Goal: Task Accomplishment & Management: Manage account settings

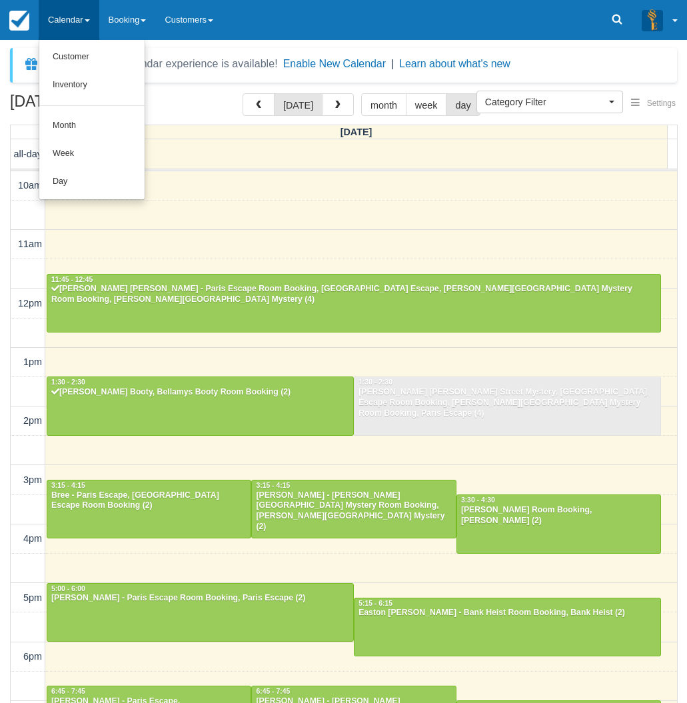
select select
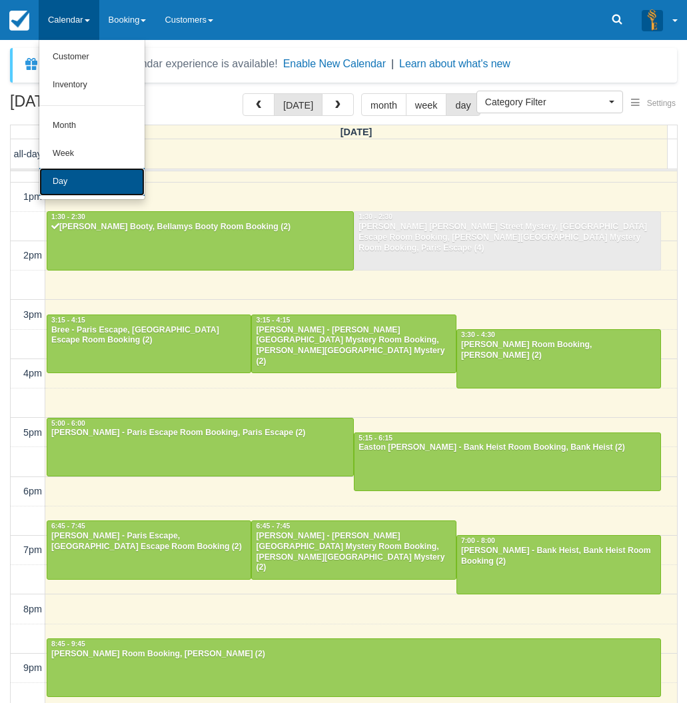
click at [61, 180] on link "Day" at bounding box center [91, 182] width 105 height 28
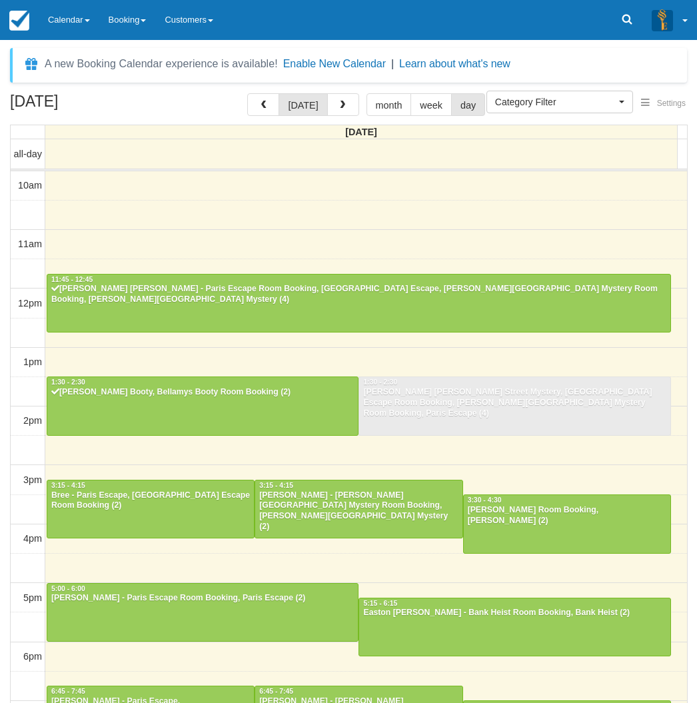
select select
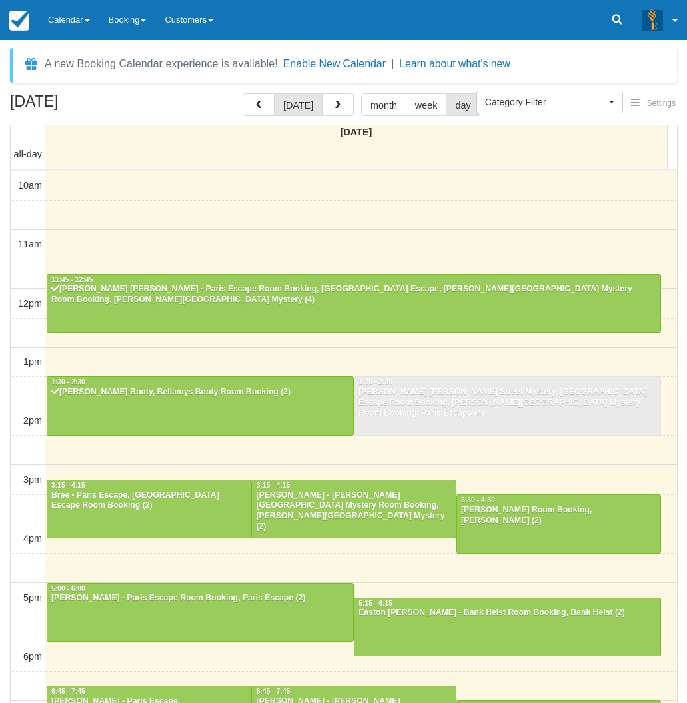
scroll to position [165, 0]
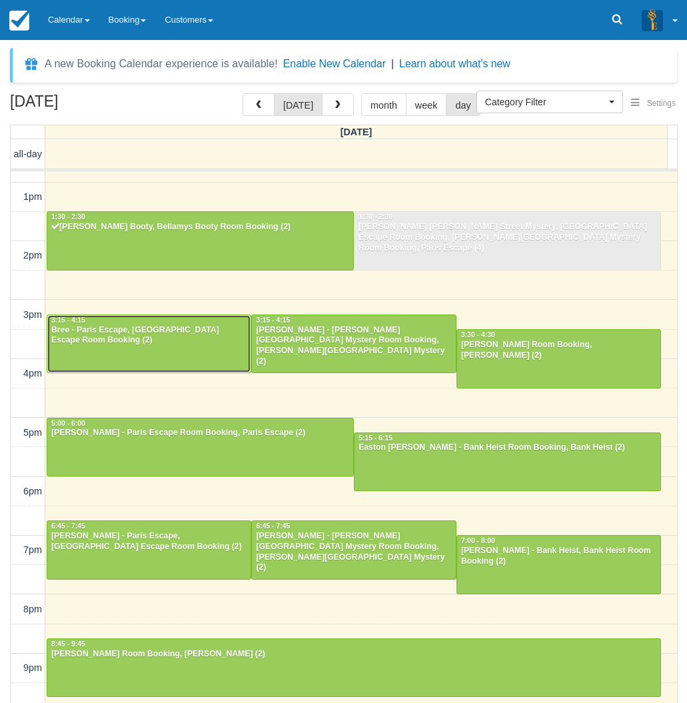
click at [121, 352] on div at bounding box center [148, 343] width 203 height 57
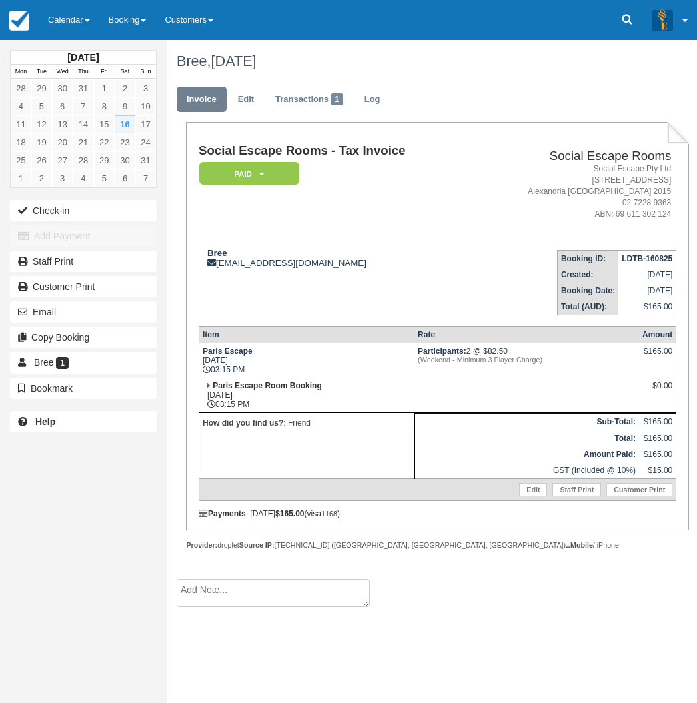
click at [16, 479] on div "August 2025 Mon Tue Wed Thu Fri Sat Sun 28 29 30 31 1 2 3 4 5 6 7 8 9 10 11 12 …" at bounding box center [83, 351] width 166 height 703
click at [79, 12] on link "Calendar" at bounding box center [69, 20] width 61 height 40
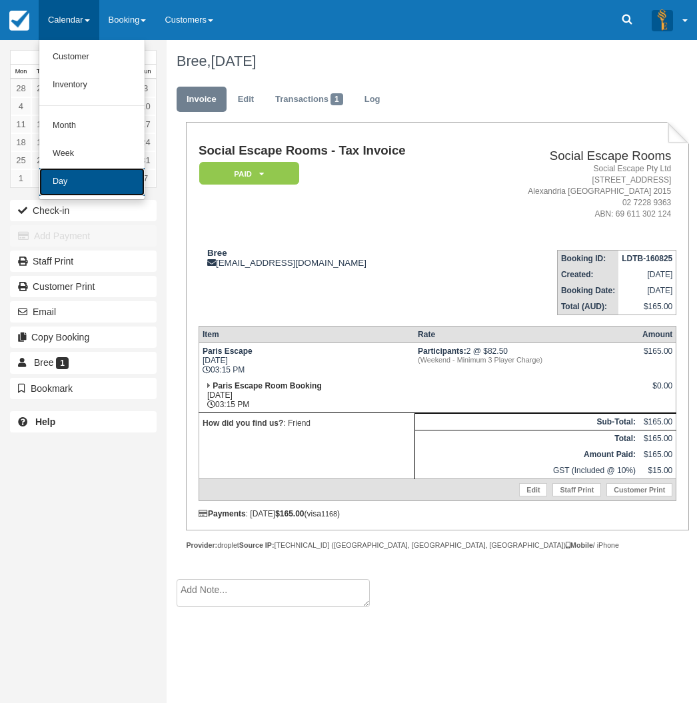
click at [76, 186] on link "Day" at bounding box center [91, 182] width 105 height 28
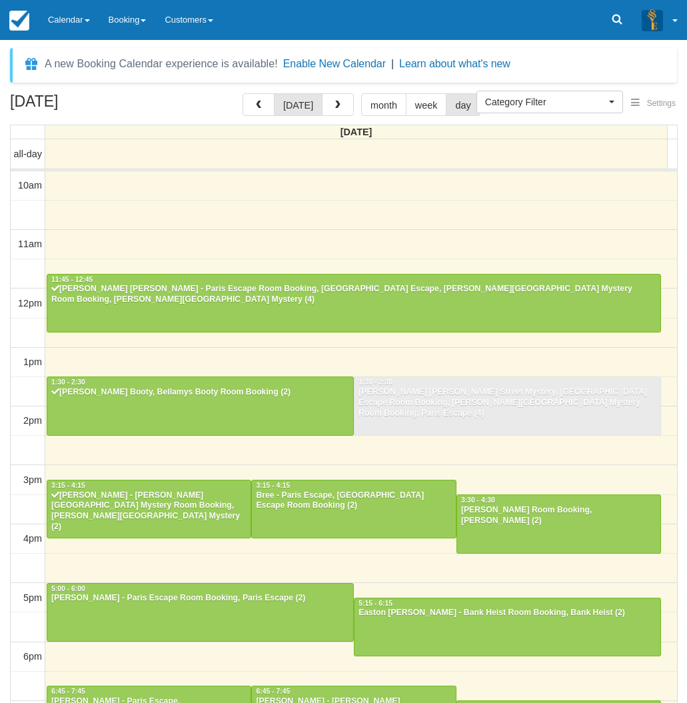
select select
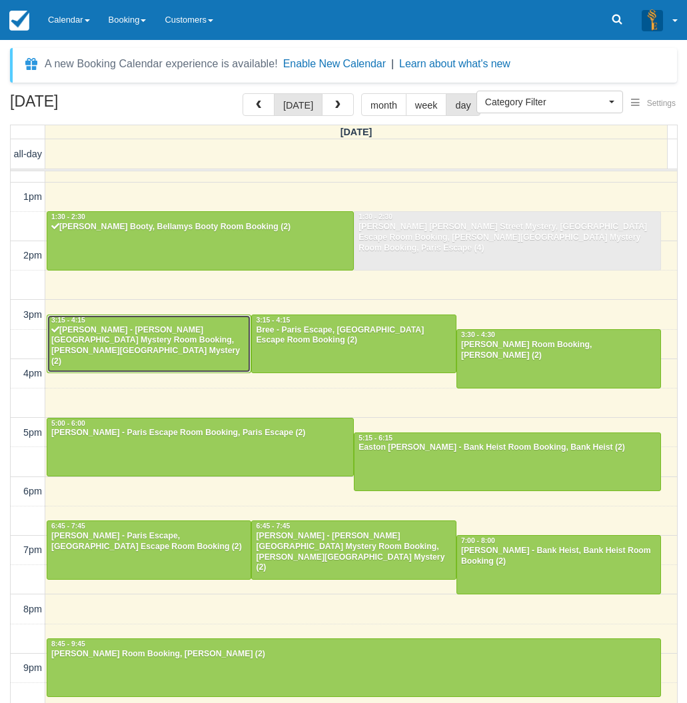
click at [142, 341] on div "[PERSON_NAME] - [PERSON_NAME][GEOGRAPHIC_DATA] Mystery Room Booking, [PERSON_NA…" at bounding box center [149, 346] width 196 height 43
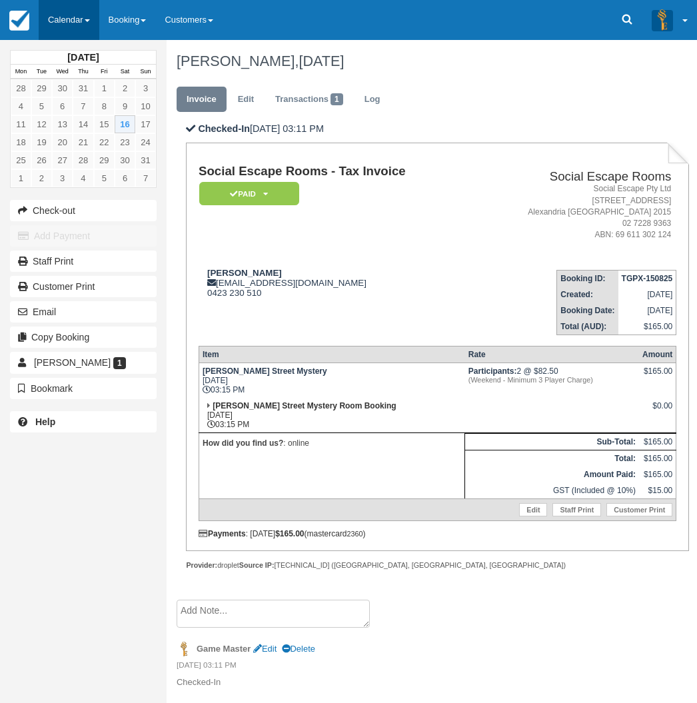
click at [49, 8] on link "Calendar" at bounding box center [69, 20] width 61 height 40
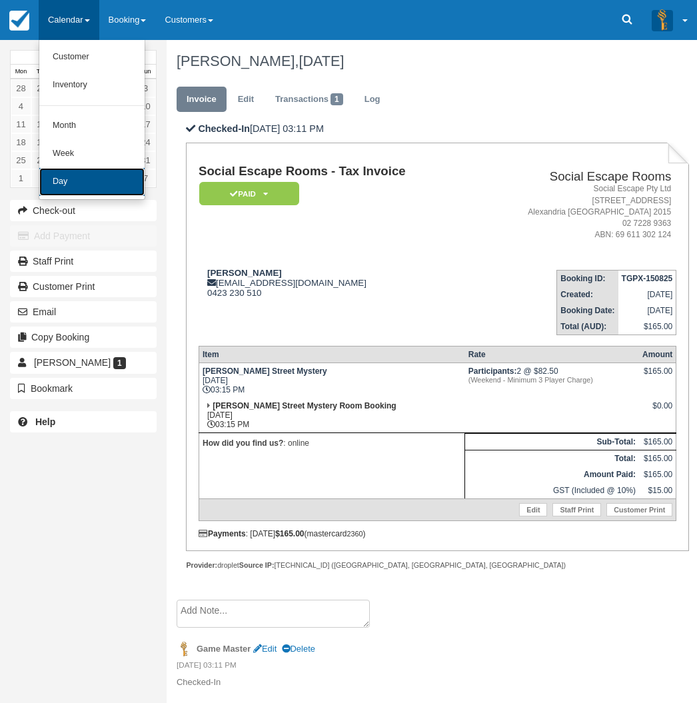
click at [78, 174] on link "Day" at bounding box center [91, 182] width 105 height 28
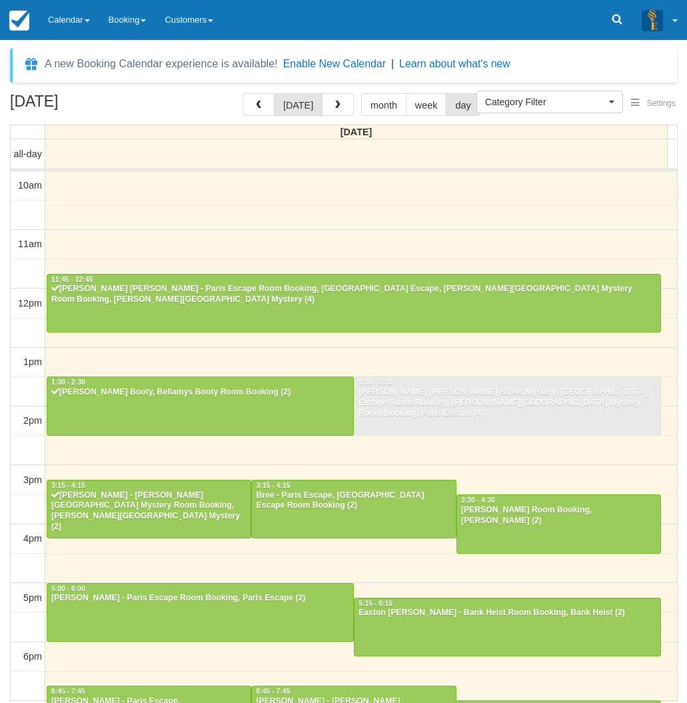
select select
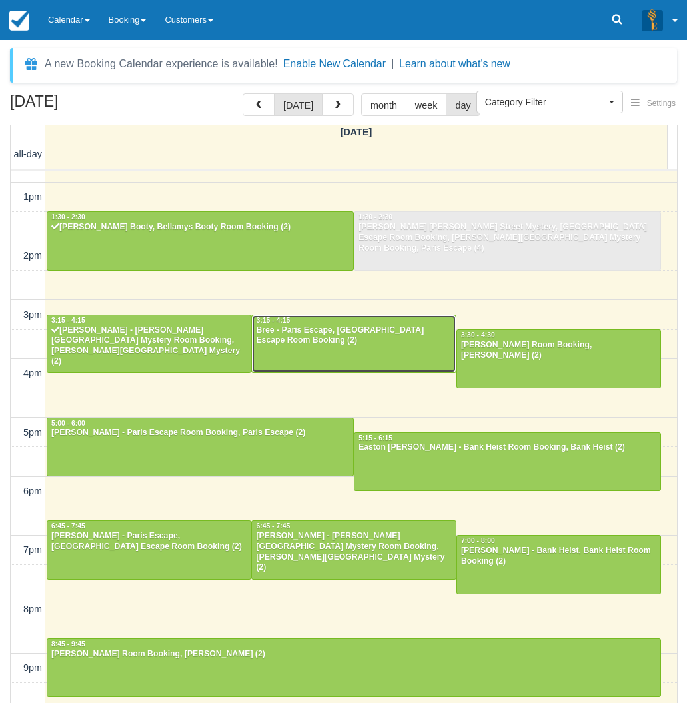
click at [304, 346] on div "Bree - Paris Escape, [GEOGRAPHIC_DATA] Escape Room Booking (2)" at bounding box center [353, 335] width 196 height 21
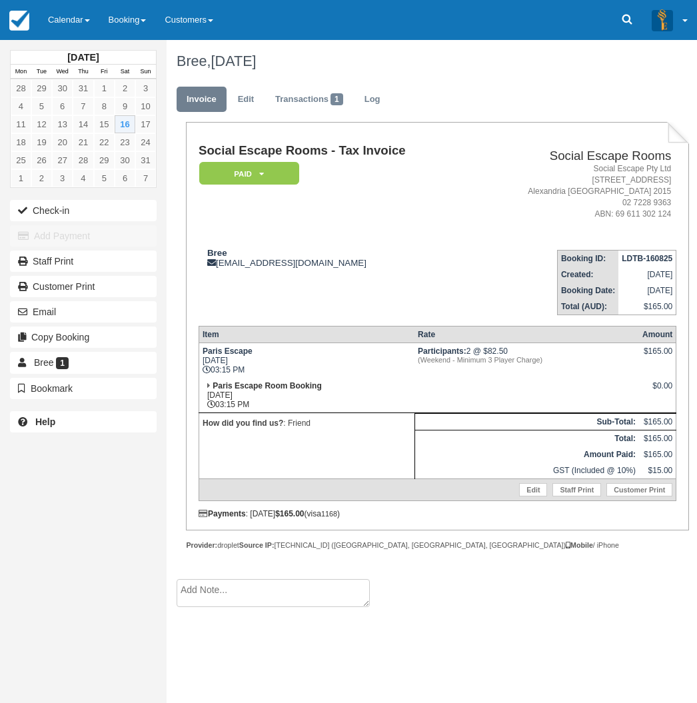
click at [33, 494] on div "[DATE] Mon Tue Wed Thu Fri Sat Sun 28 29 30 31 1 2 3 4 5 6 7 8 9 10 11 12 13 14…" at bounding box center [83, 351] width 166 height 703
click at [58, 23] on link "Calendar" at bounding box center [69, 20] width 61 height 40
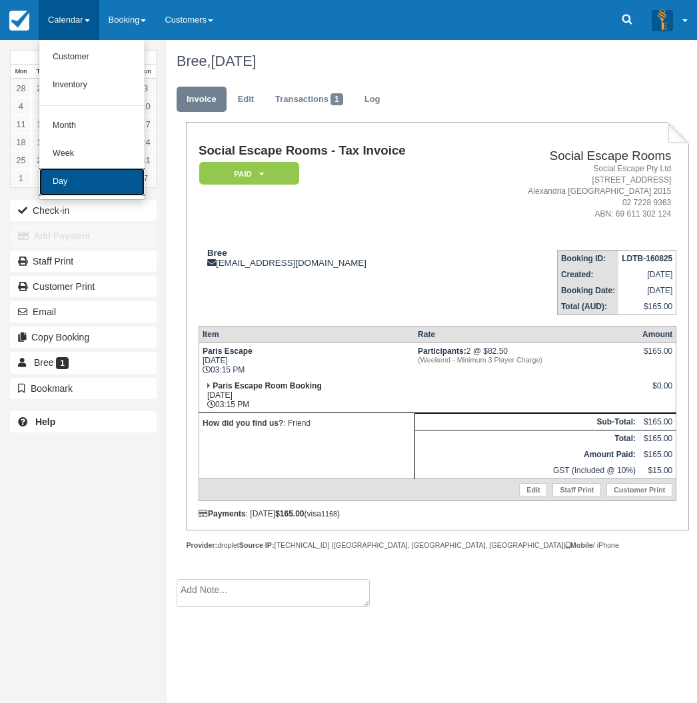
click at [82, 180] on link "Day" at bounding box center [91, 182] width 105 height 28
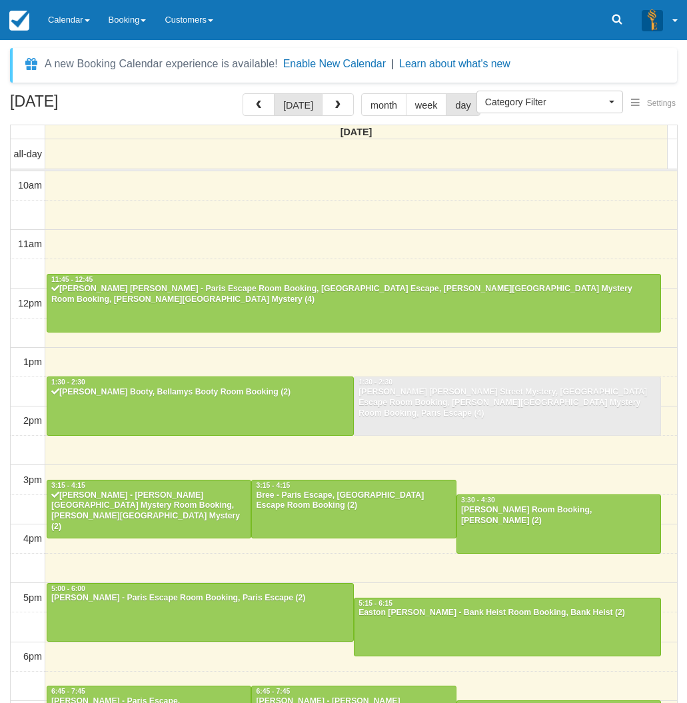
select select
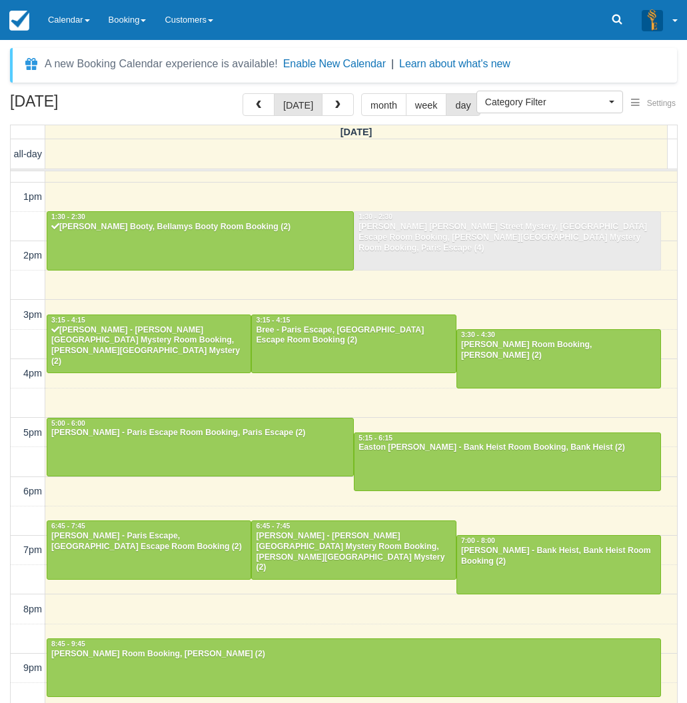
click at [7, 200] on div "August 16, 2025 today month week day Saturday all-day 10am 11am 12pm 1pm 2pm 3p…" at bounding box center [343, 417] width 687 height 649
